Goal: Task Accomplishment & Management: Manage account settings

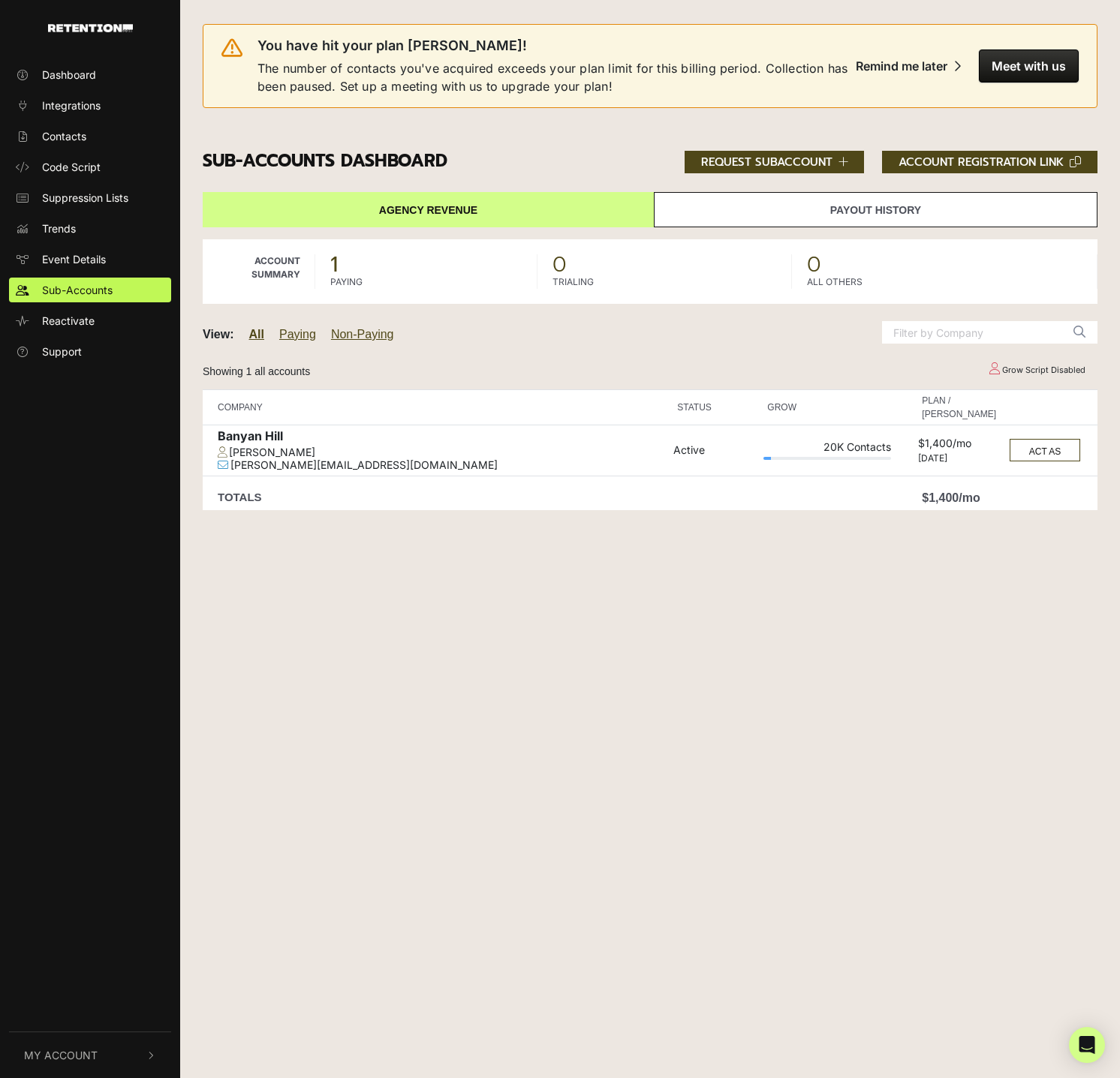
click at [802, 206] on link "Payout History" at bounding box center [875, 210] width 443 height 36
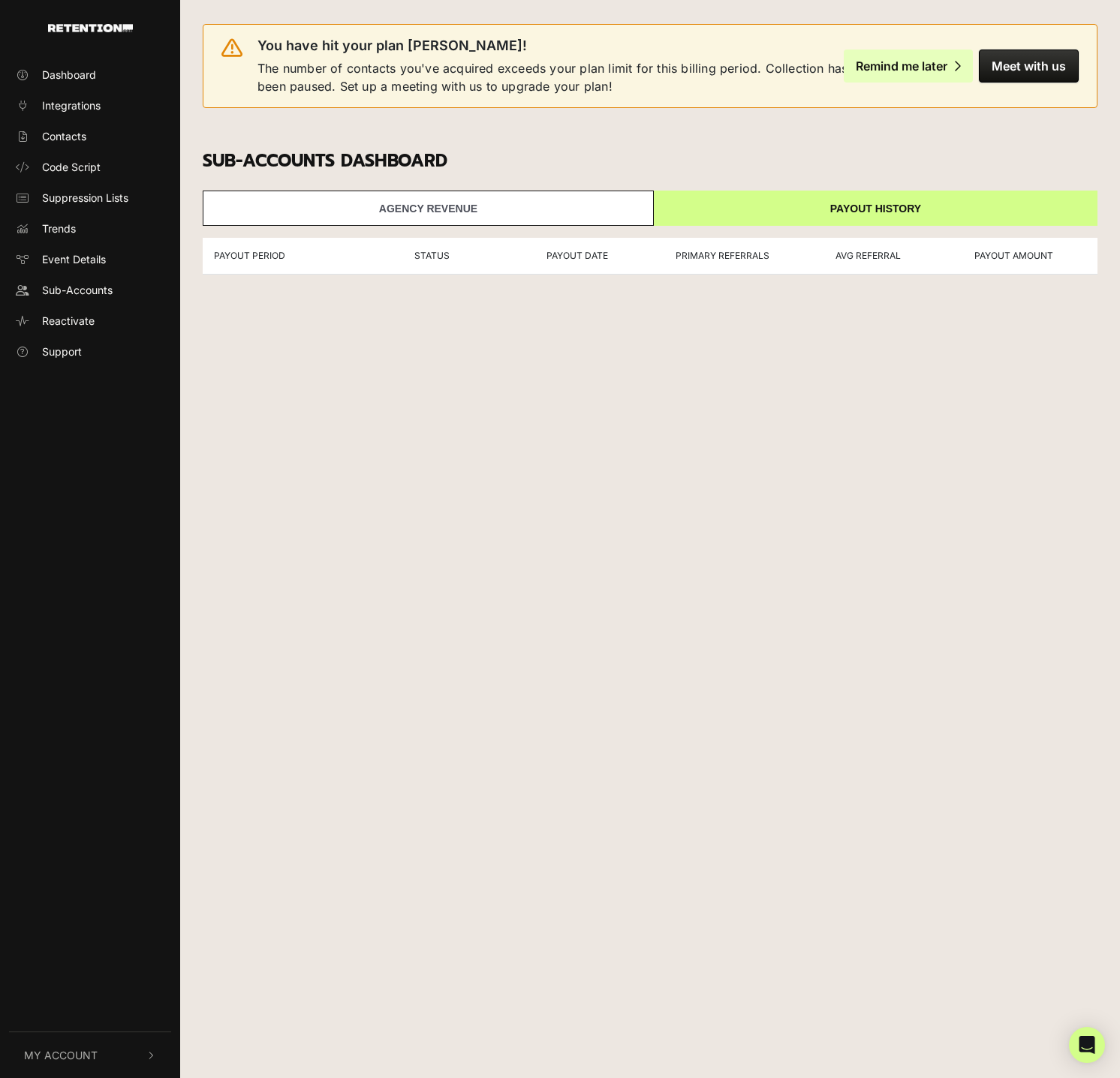
click at [901, 64] on div "Remind me later" at bounding box center [901, 66] width 92 height 15
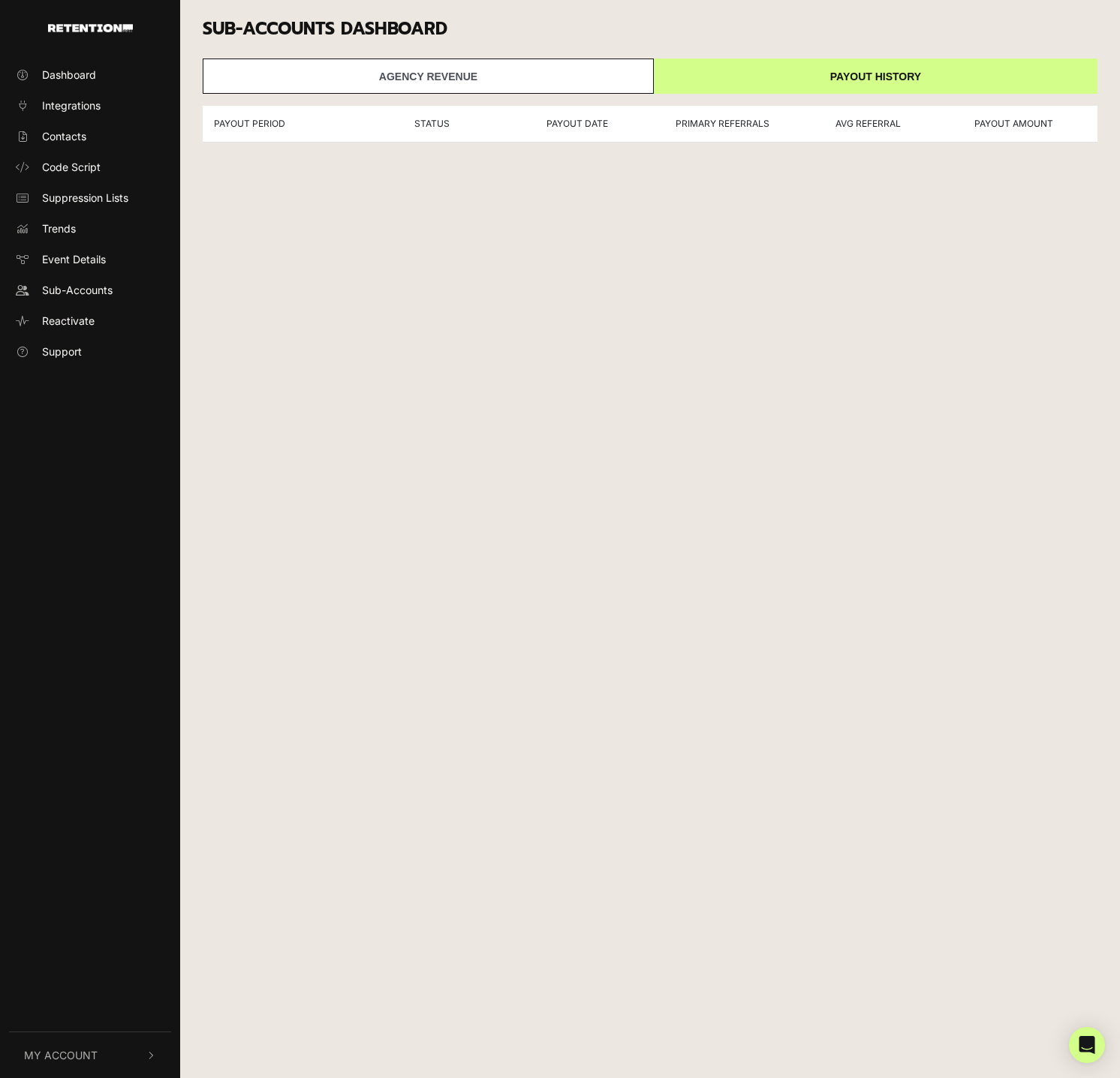
click at [470, 94] on link "Agency Revenue" at bounding box center [428, 76] width 451 height 36
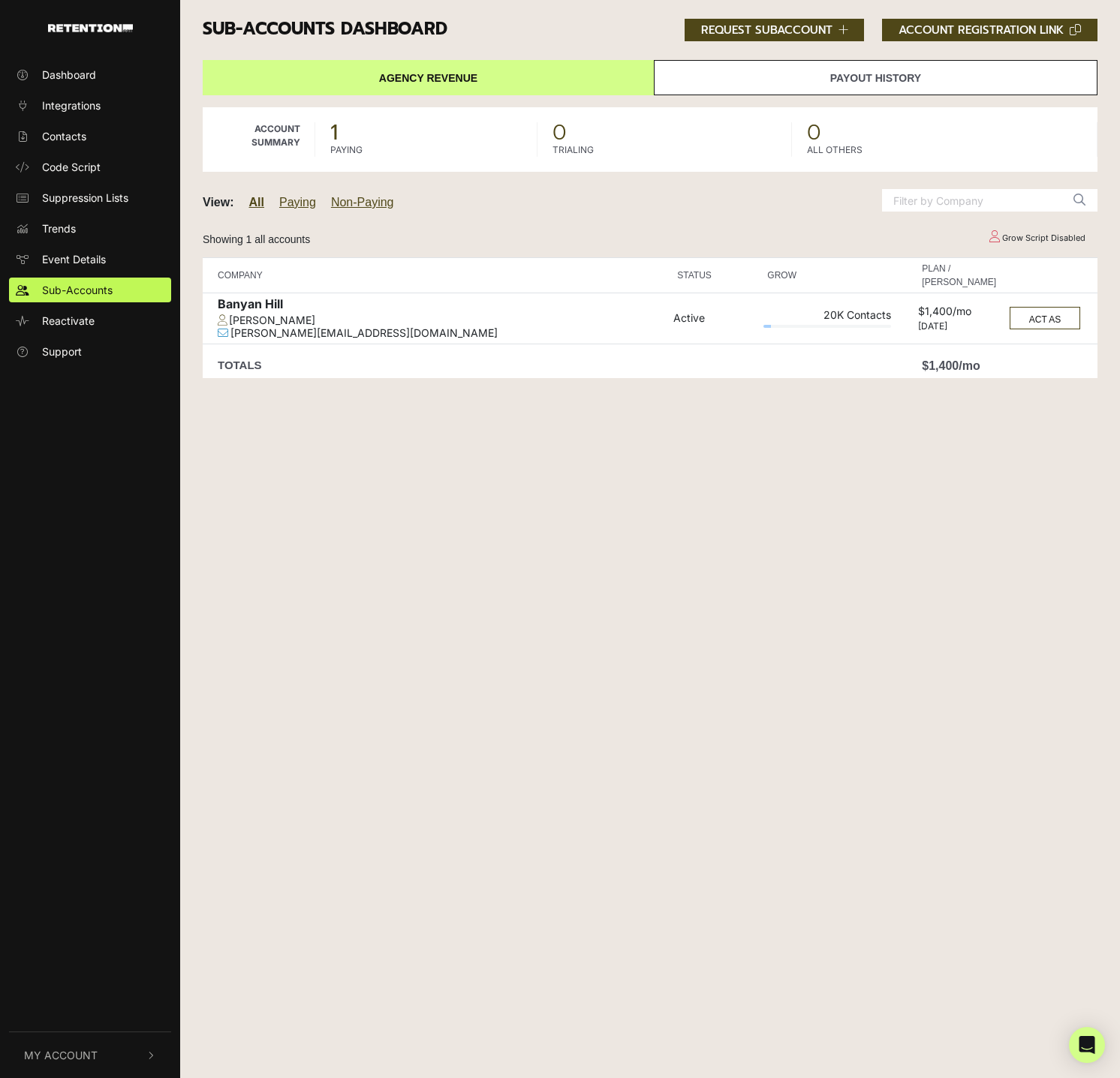
click at [828, 325] on div at bounding box center [827, 326] width 127 height 3
